Goal: Information Seeking & Learning: Check status

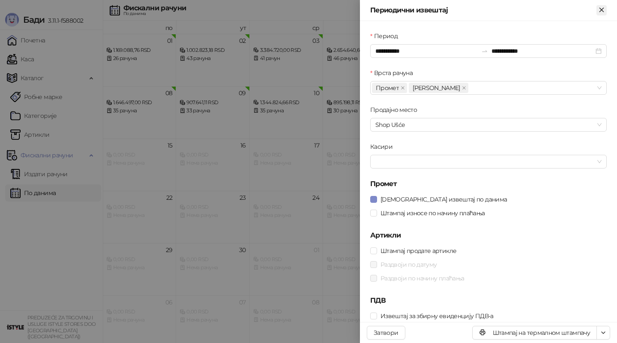
click at [603, 12] on icon "Close" at bounding box center [602, 10] width 4 height 4
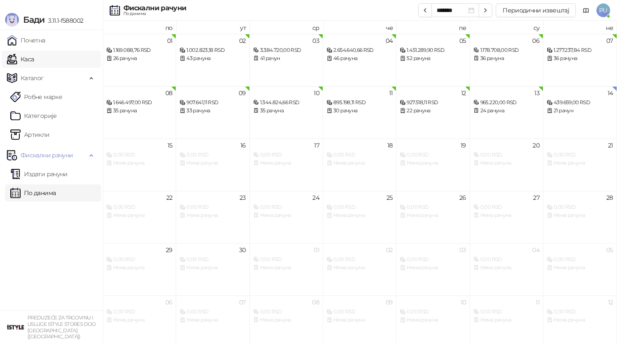
click at [34, 63] on link "Каса" at bounding box center [20, 59] width 27 height 17
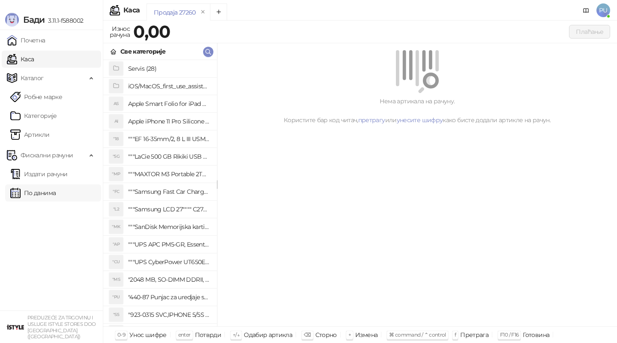
click at [42, 194] on link "По данима" at bounding box center [32, 192] width 45 height 17
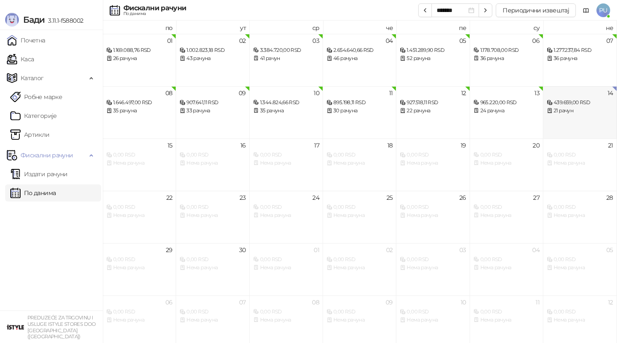
click at [554, 114] on div "21 рачун" at bounding box center [580, 111] width 66 height 8
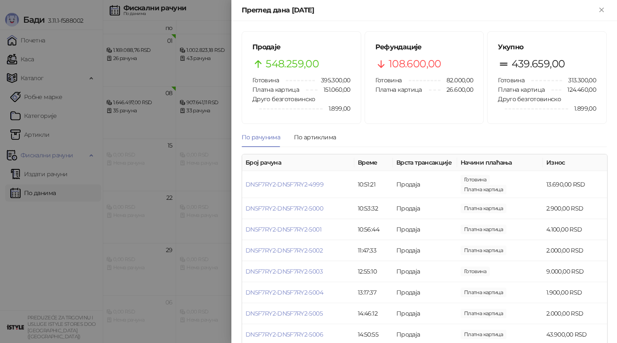
drag, startPoint x: 600, startPoint y: 10, endPoint x: 494, endPoint y: 104, distance: 141.5
click at [494, 102] on div "Преглед дана [DEMOGRAPHIC_DATA] Продаје 548.259,00 Готовина 395.300,00 Платна к…" at bounding box center [424, 171] width 386 height 343
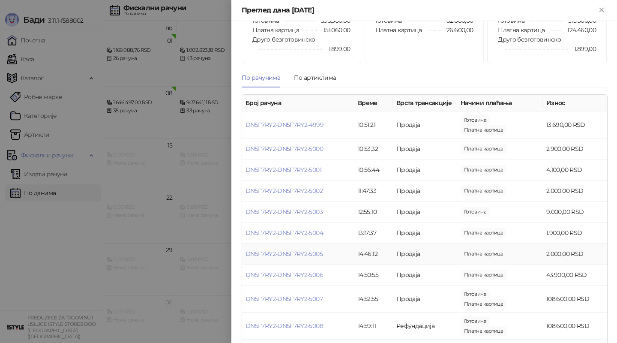
scroll to position [52, 0]
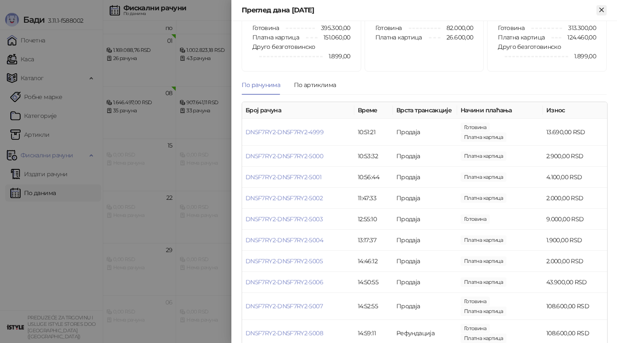
click at [602, 12] on icon "Close" at bounding box center [602, 10] width 8 height 8
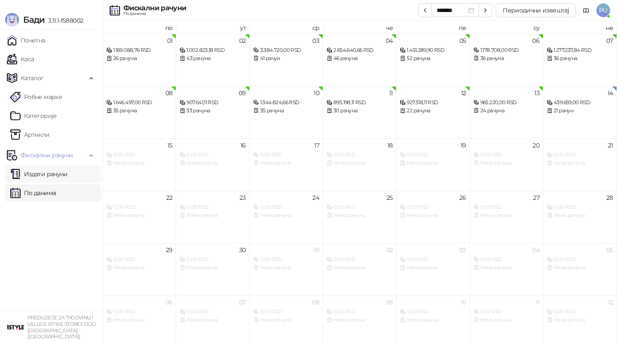
click at [62, 177] on link "Издати рачуни" at bounding box center [38, 173] width 57 height 17
